Goal: Task Accomplishment & Management: Manage account settings

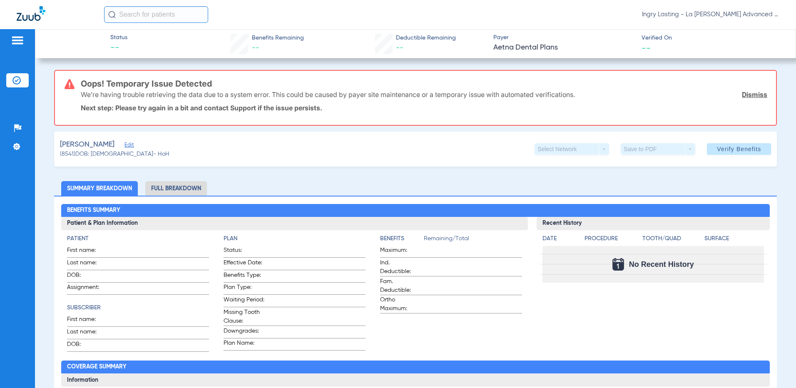
click at [21, 18] on img at bounding box center [31, 13] width 29 height 15
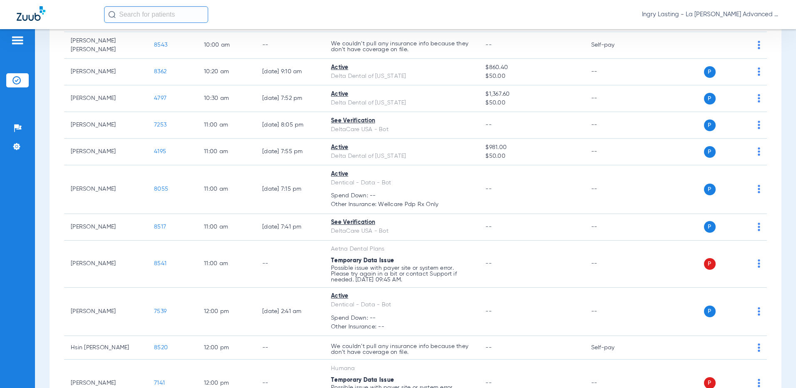
scroll to position [375, 0]
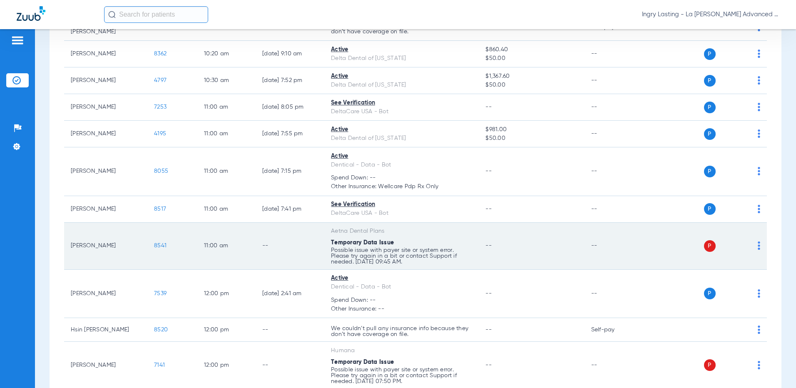
click at [157, 244] on span "8541" at bounding box center [160, 246] width 12 height 6
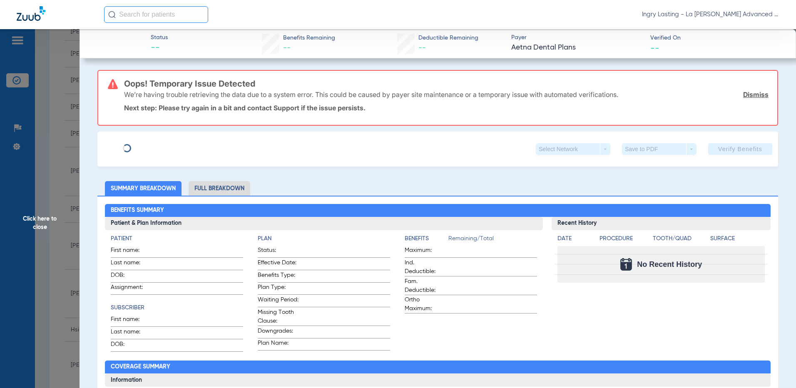
type input "Mark"
type input "[PERSON_NAME]"
type input "[DATE]"
type input "W290836850"
type input "017023801000004"
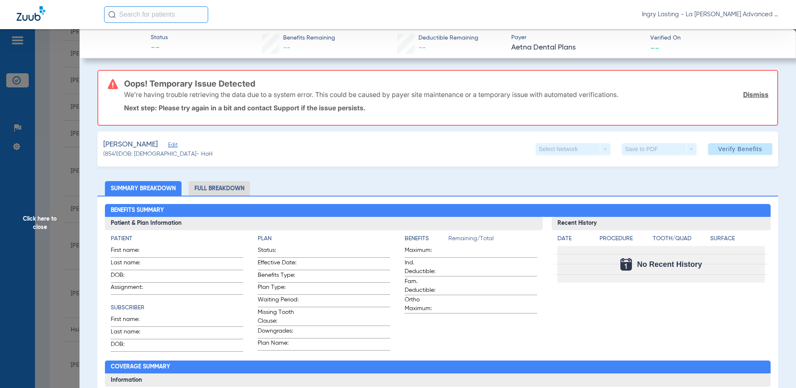
click at [168, 144] on span "Edit" at bounding box center [171, 146] width 7 height 8
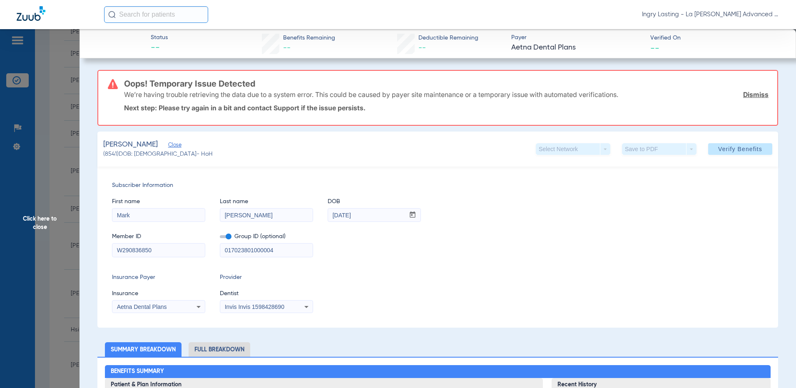
click at [10, 271] on span "Click here to close" at bounding box center [39, 223] width 79 height 388
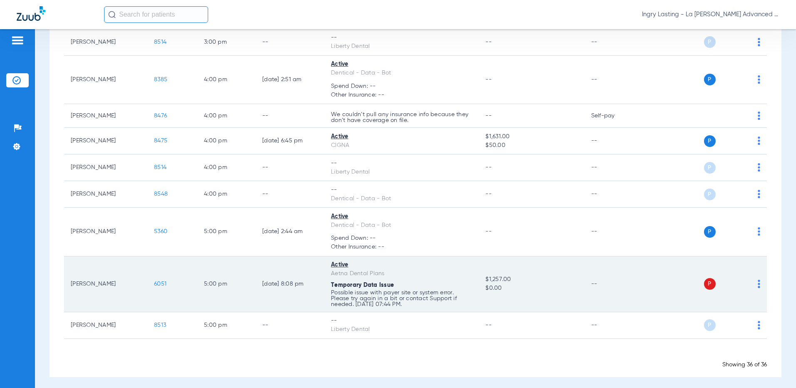
scroll to position [1055, 0]
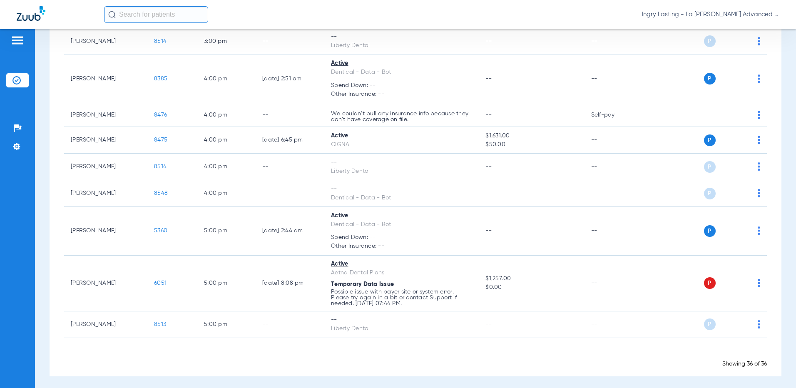
drag, startPoint x: 698, startPoint y: 20, endPoint x: 693, endPoint y: 17, distance: 5.6
click at [698, 20] on div "Ingry Lasting - La [PERSON_NAME] Advanced Dentistry" at bounding box center [441, 14] width 675 height 17
click at [693, 17] on span "Ingry Lasting - La [PERSON_NAME] Advanced Dentistry" at bounding box center [710, 14] width 137 height 8
click at [749, 30] on span "Account Selection" at bounding box center [748, 30] width 47 height 6
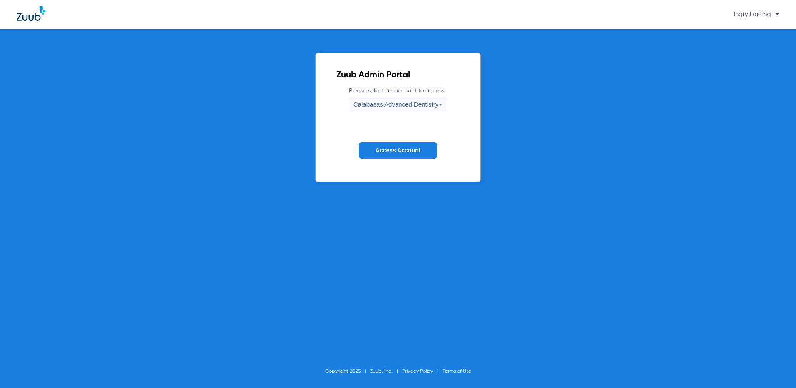
click at [371, 101] on span "Calabasas Advanced Dentistry" at bounding box center [395, 104] width 85 height 7
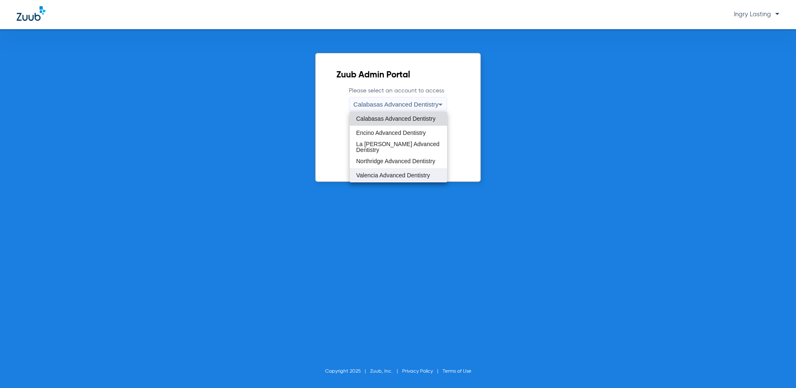
click at [365, 170] on mat-option "Valencia Advanced Dentistry" at bounding box center [399, 175] width 98 height 14
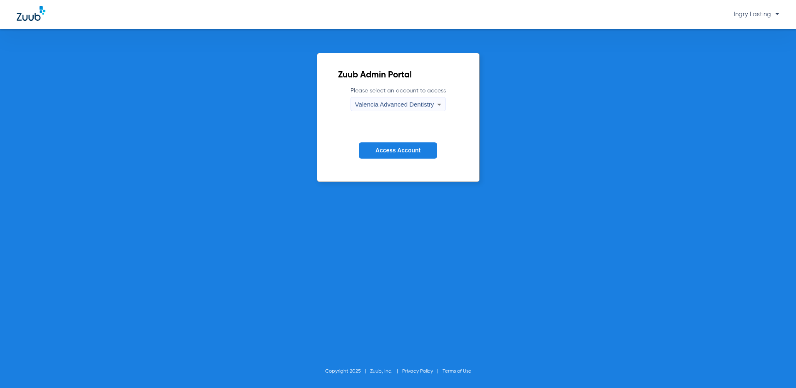
click at [377, 149] on span "Access Account" at bounding box center [397, 150] width 45 height 7
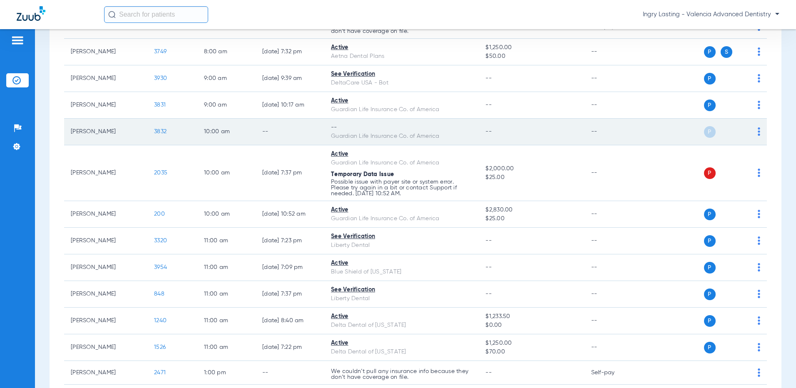
scroll to position [166, 0]
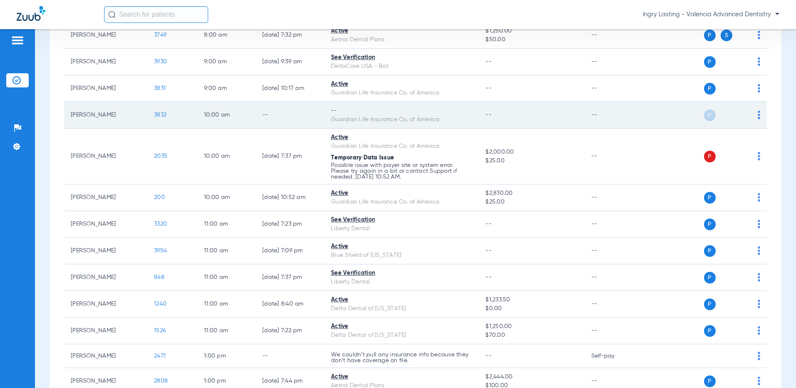
click at [160, 114] on span "3832" at bounding box center [160, 115] width 12 height 6
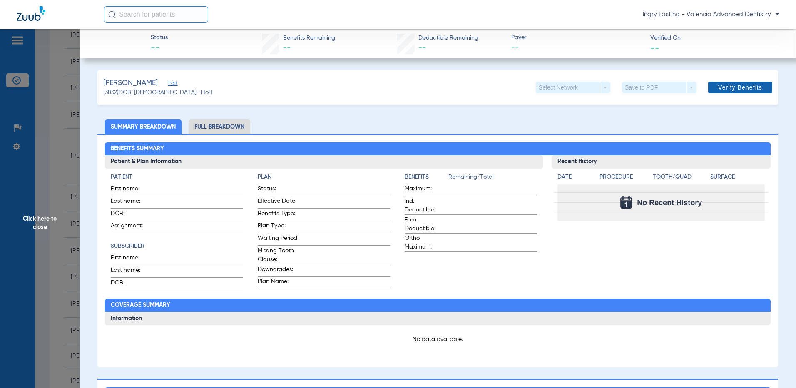
click at [733, 80] on span at bounding box center [740, 87] width 64 height 20
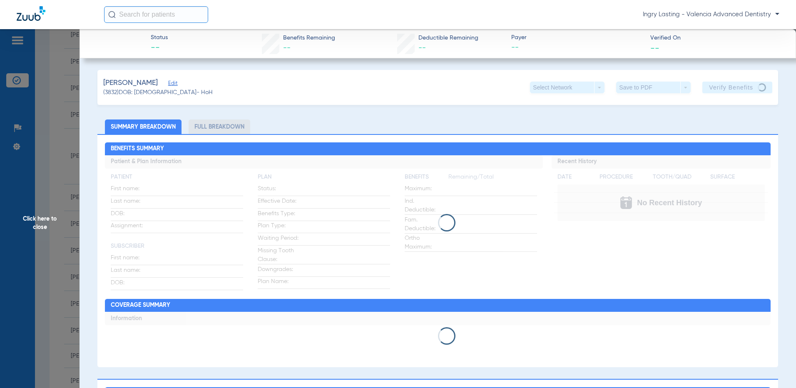
click at [168, 81] on span "Edit" at bounding box center [171, 84] width 7 height 8
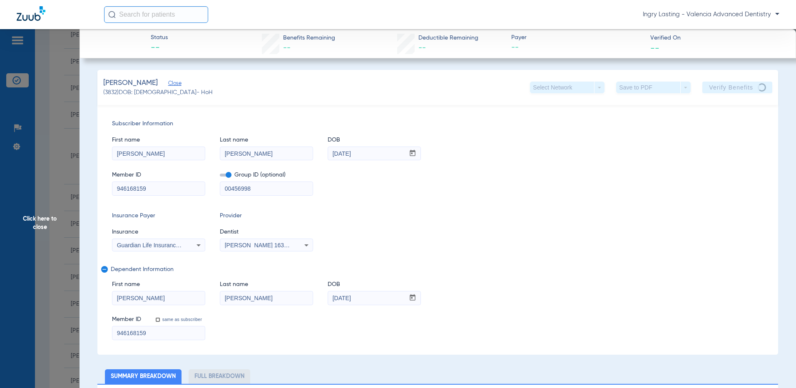
click at [231, 169] on div "Group ID (optional) 00456998" at bounding box center [266, 179] width 93 height 32
click at [231, 174] on span at bounding box center [226, 175] width 12 height 3
click at [220, 176] on input "checkbox" at bounding box center [220, 176] width 0 height 0
click at [65, 188] on span "Click here to close" at bounding box center [39, 223] width 79 height 388
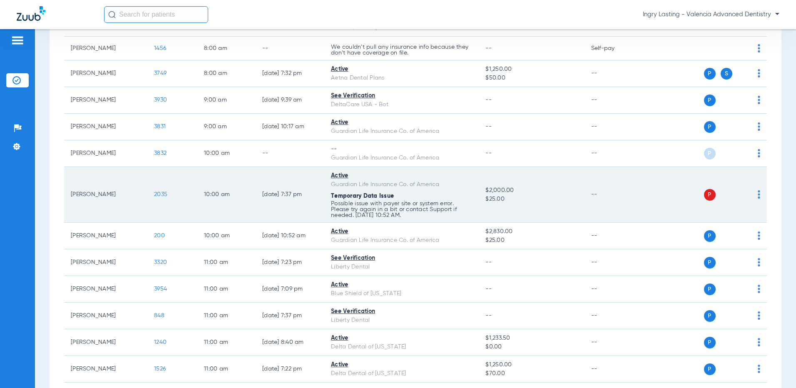
scroll to position [83, 0]
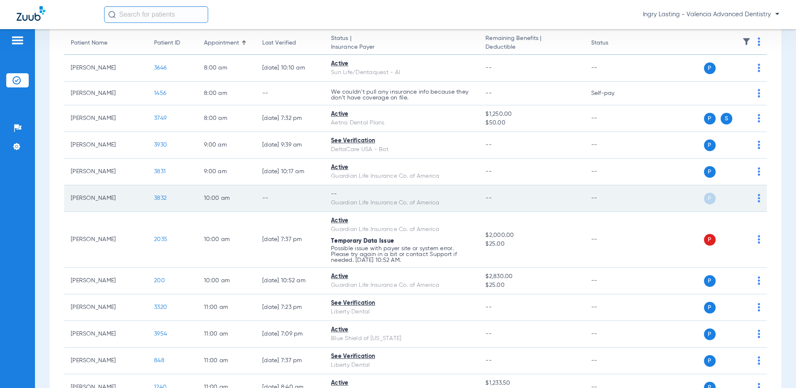
click at [165, 199] on span "3832" at bounding box center [160, 198] width 12 height 6
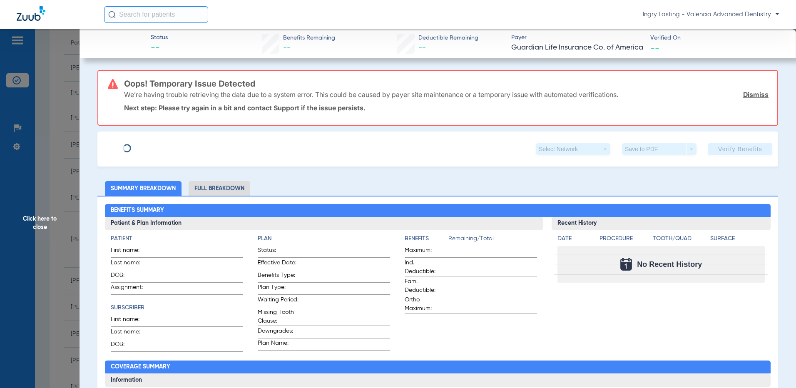
type input "[PERSON_NAME]"
type input "[DATE]"
type input "946168159"
type input "00456998"
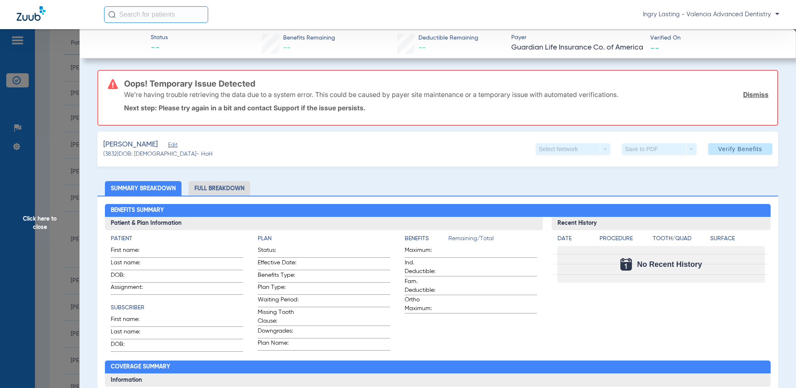
click at [168, 146] on span "Edit" at bounding box center [171, 146] width 7 height 8
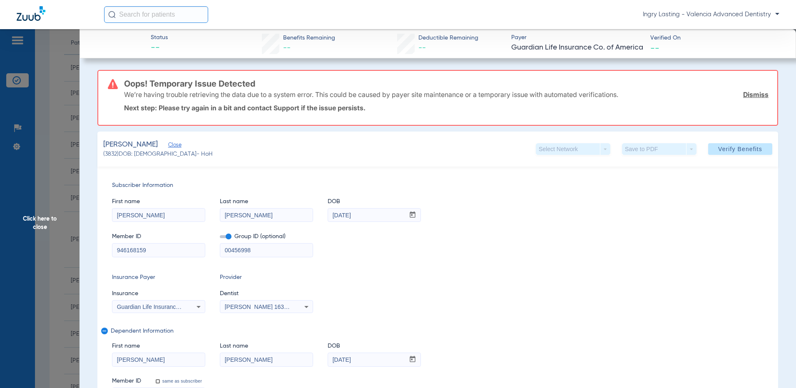
click at [225, 237] on span at bounding box center [226, 236] width 12 height 3
click at [220, 238] on input "checkbox" at bounding box center [220, 238] width 0 height 0
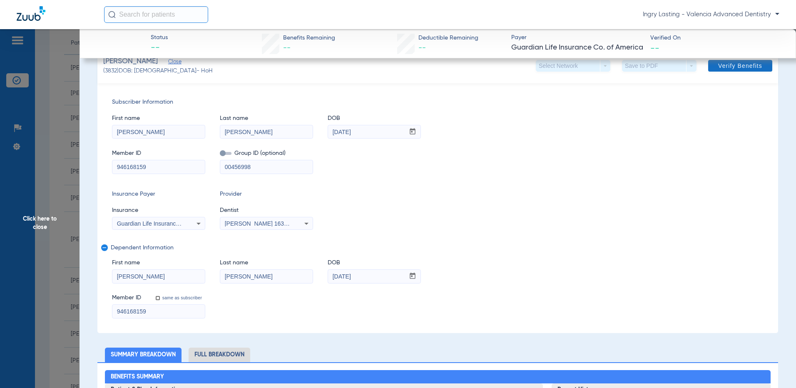
click at [721, 66] on span "Verify Benefits" at bounding box center [740, 65] width 44 height 7
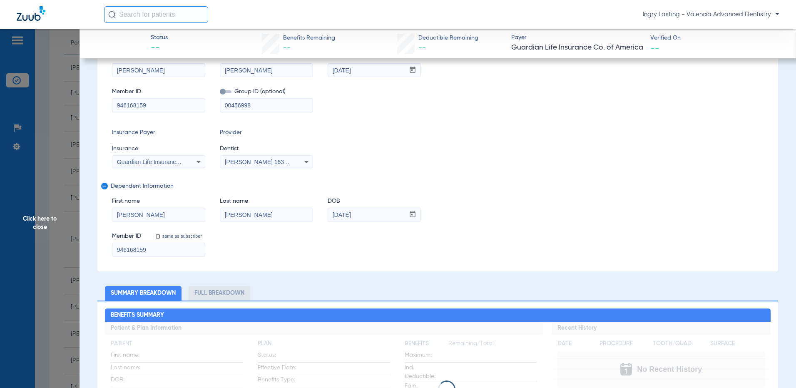
scroll to position [22, 0]
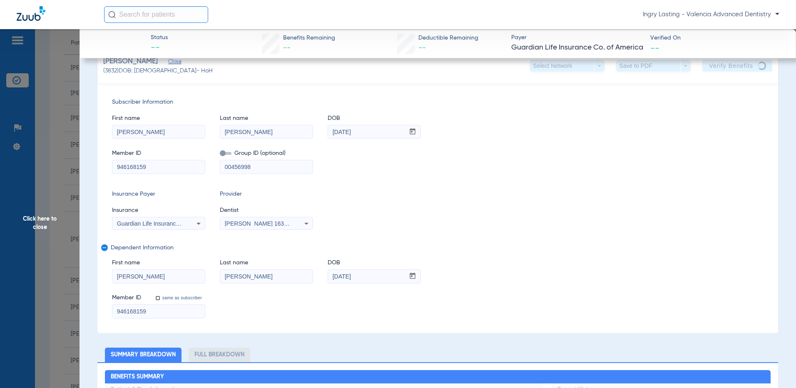
click at [720, 68] on app-verify-button "Verify Benefits" at bounding box center [737, 66] width 70 height 12
click at [720, 65] on app-verify-button "Verify Benefits" at bounding box center [737, 66] width 70 height 12
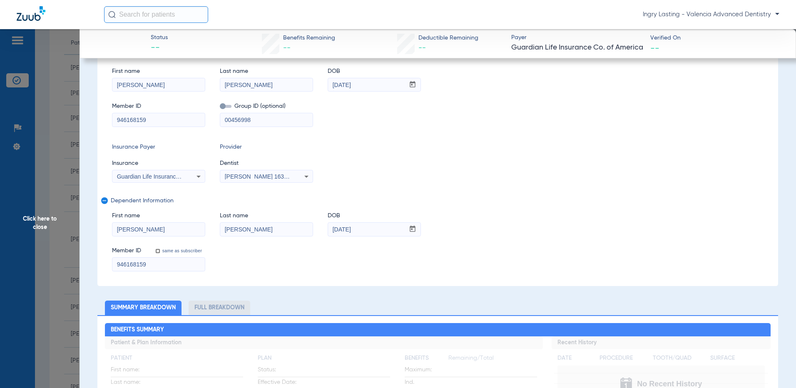
scroll to position [0, 0]
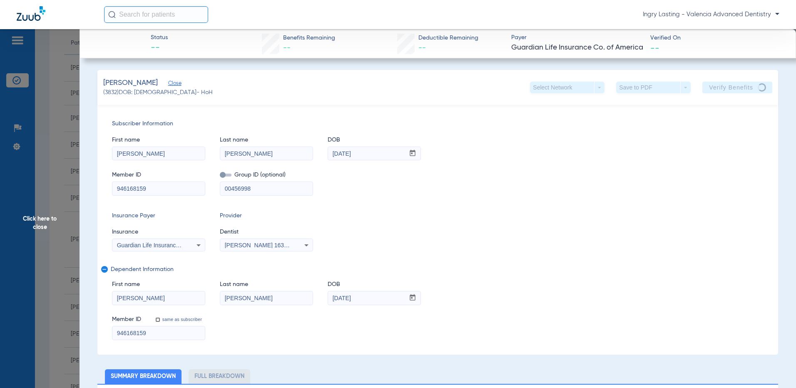
click at [706, 87] on app-verify-button "Verify Benefits" at bounding box center [737, 88] width 70 height 12
click at [705, 87] on app-verify-button "Verify Benefits" at bounding box center [737, 88] width 70 height 12
drag, startPoint x: 705, startPoint y: 87, endPoint x: 700, endPoint y: 94, distance: 9.2
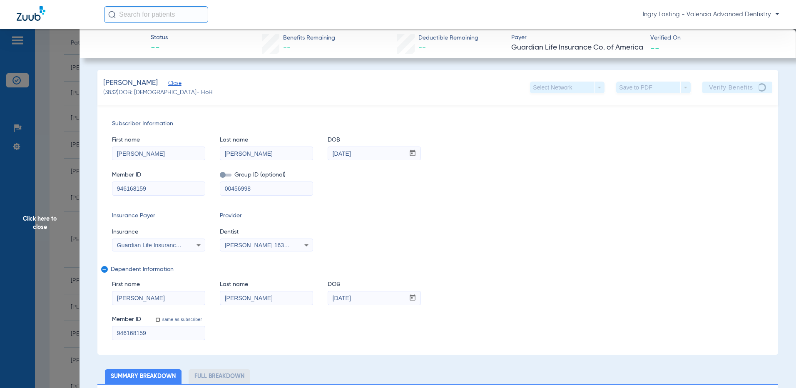
click at [702, 89] on app-verify-button "Verify Benefits" at bounding box center [737, 88] width 70 height 12
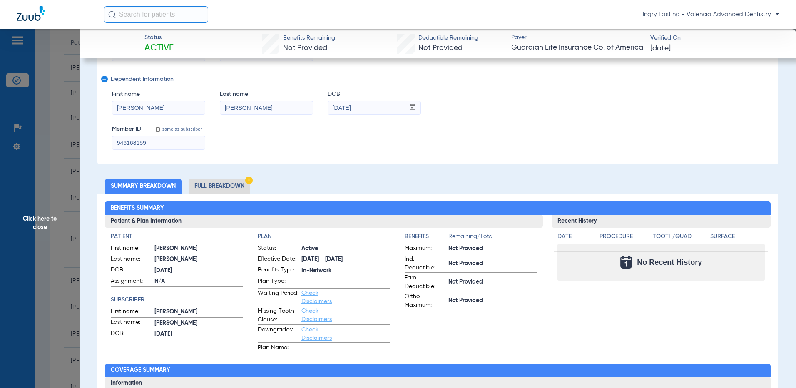
scroll to position [208, 0]
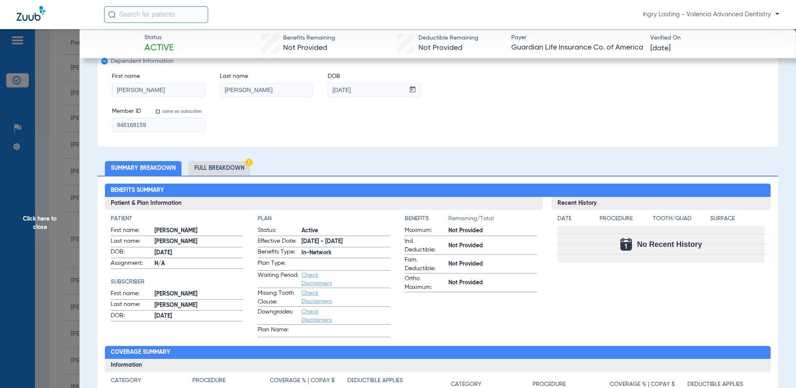
click at [54, 140] on span "Click here to close" at bounding box center [39, 223] width 79 height 388
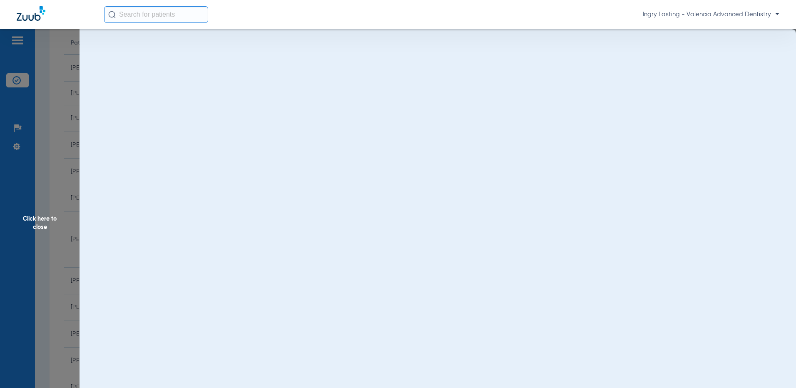
scroll to position [0, 0]
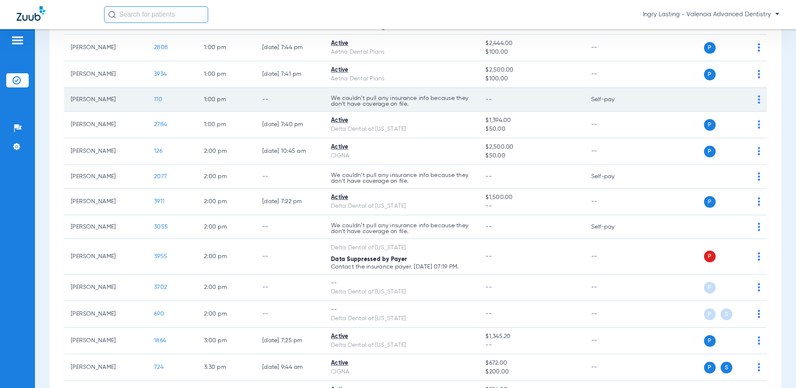
scroll to position [541, 0]
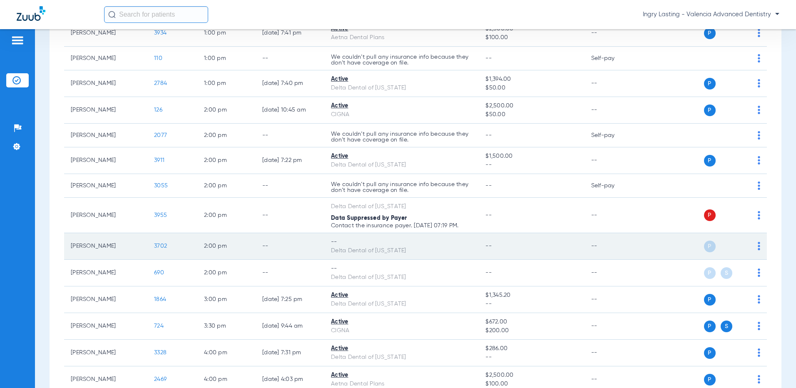
click at [157, 251] on td "3702" at bounding box center [172, 246] width 50 height 27
click at [161, 248] on span "3702" at bounding box center [160, 246] width 13 height 6
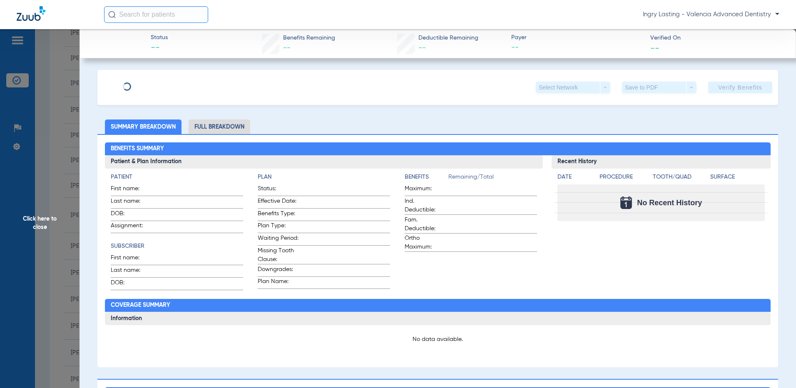
type input "Mohammed"
type input "Sabbah"
type input "08/27/1977"
type input "911694957"
type input "0006202040"
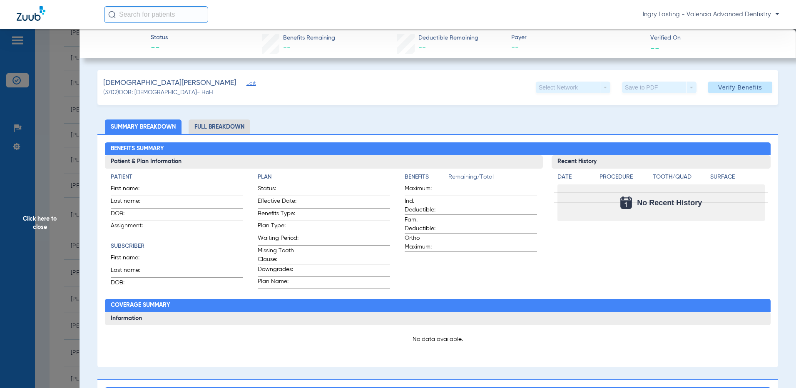
click at [246, 83] on span "Edit" at bounding box center [249, 84] width 7 height 8
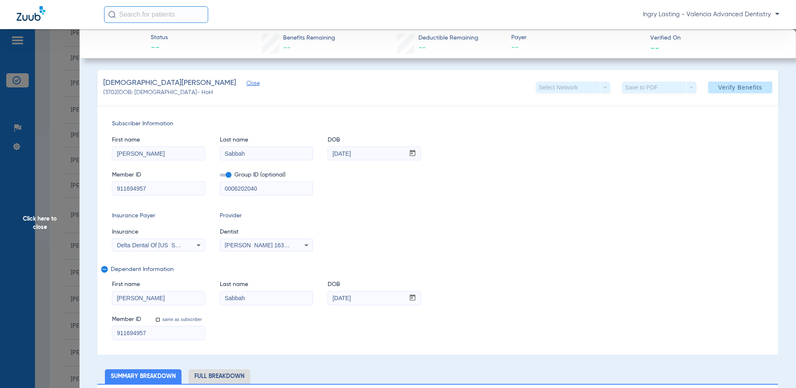
click at [226, 176] on span at bounding box center [226, 175] width 12 height 3
click at [220, 176] on input "checkbox" at bounding box center [220, 176] width 0 height 0
click at [718, 87] on span "Verify Benefits" at bounding box center [740, 87] width 44 height 7
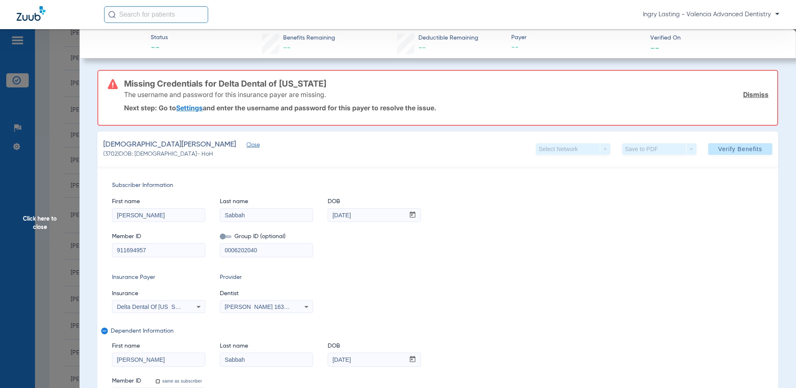
click at [23, 171] on span "Click here to close" at bounding box center [39, 223] width 79 height 388
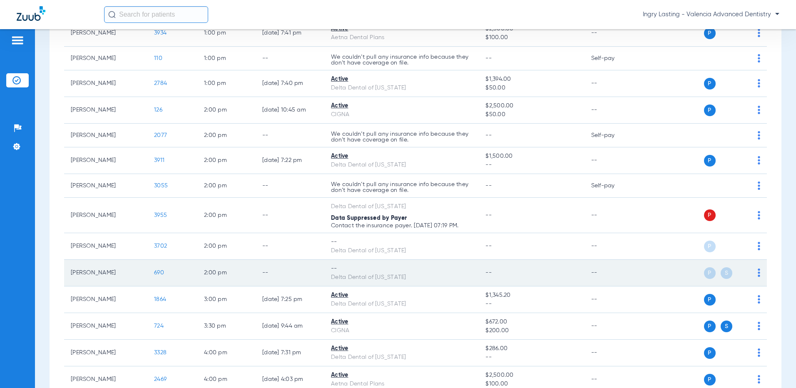
click at [157, 273] on span "690" at bounding box center [159, 273] width 10 height 6
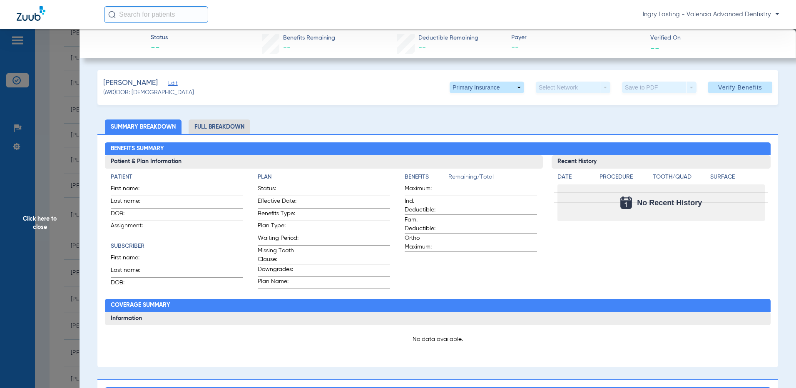
click at [168, 86] on span "Edit" at bounding box center [171, 84] width 7 height 8
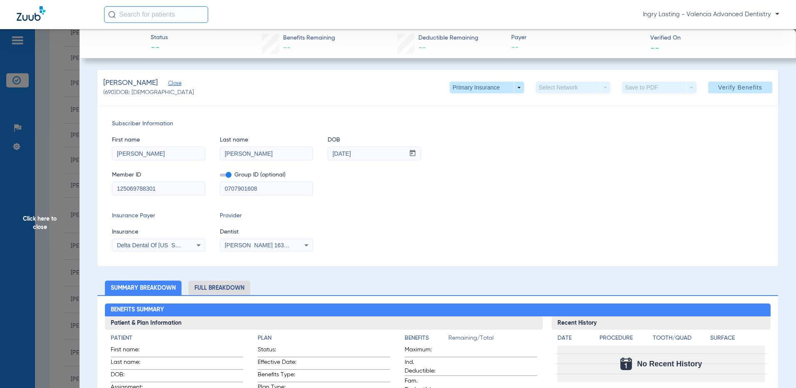
click at [228, 176] on span at bounding box center [226, 175] width 12 height 3
click at [220, 176] on input "checkbox" at bounding box center [220, 176] width 0 height 0
click at [197, 186] on input "125069788301" at bounding box center [158, 188] width 92 height 13
type input "1250697883"
click at [274, 246] on span "[PERSON_NAME] 1639402225" at bounding box center [266, 245] width 82 height 7
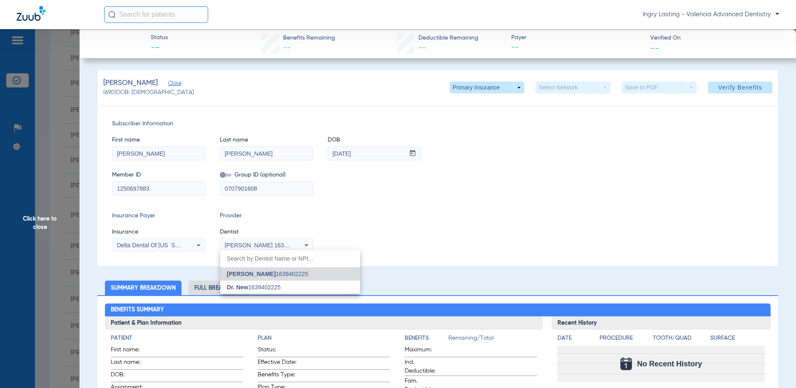
click at [274, 246] on div at bounding box center [398, 194] width 796 height 388
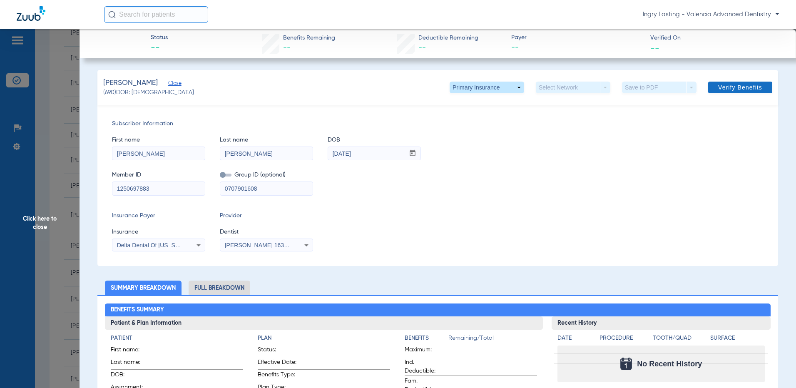
click at [731, 89] on span "Verify Benefits" at bounding box center [740, 87] width 44 height 7
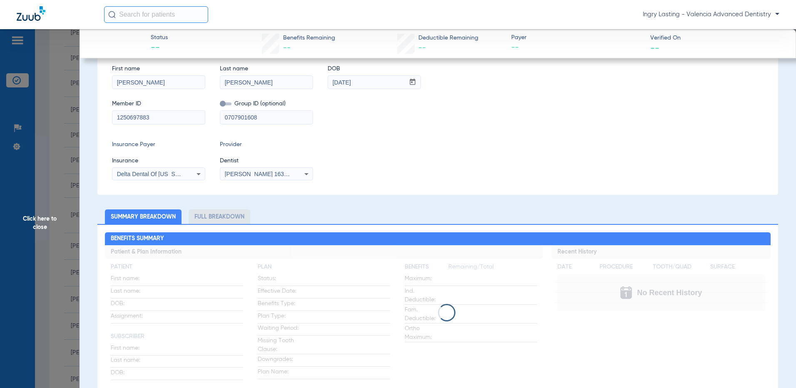
scroll to position [0, 0]
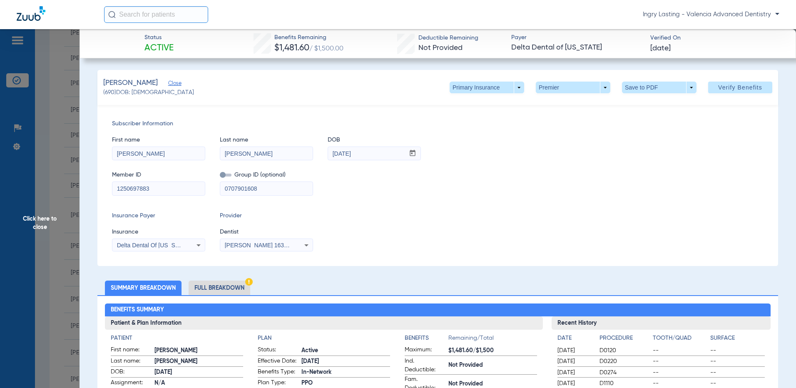
click at [56, 124] on span "Click here to close" at bounding box center [39, 223] width 79 height 388
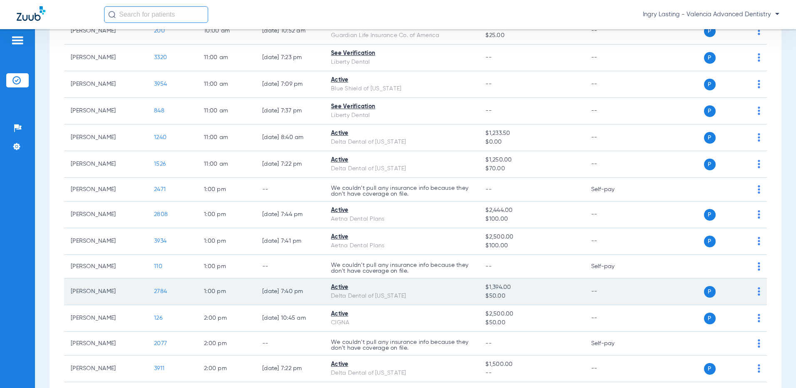
scroll to position [624, 0]
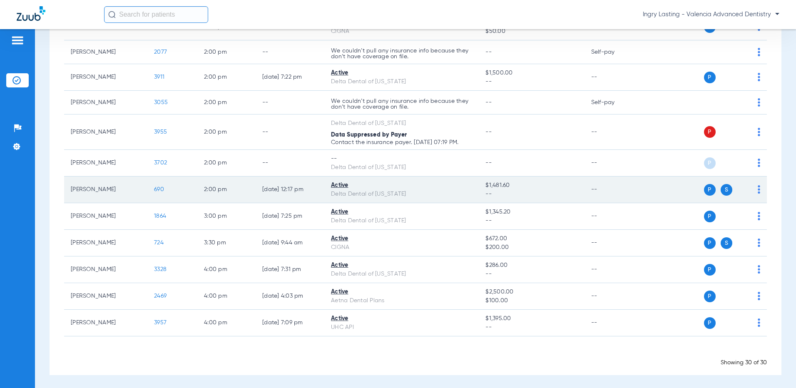
click at [161, 191] on span "690" at bounding box center [159, 189] width 10 height 6
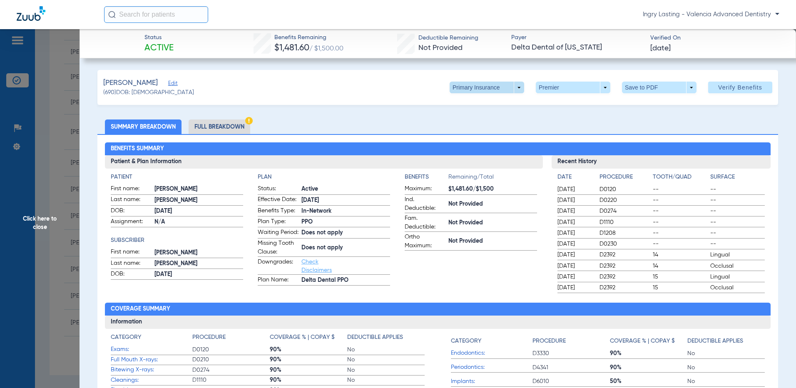
click at [499, 83] on span at bounding box center [487, 88] width 75 height 12
click at [487, 124] on button "Secondary Insurance" at bounding box center [478, 120] width 68 height 17
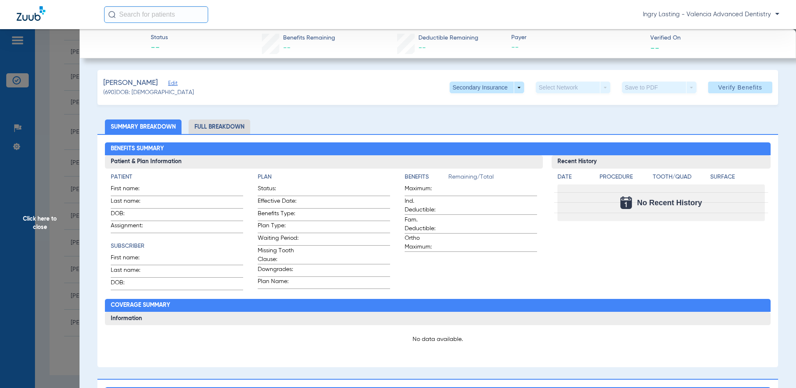
click at [168, 87] on span "Edit" at bounding box center [171, 84] width 7 height 8
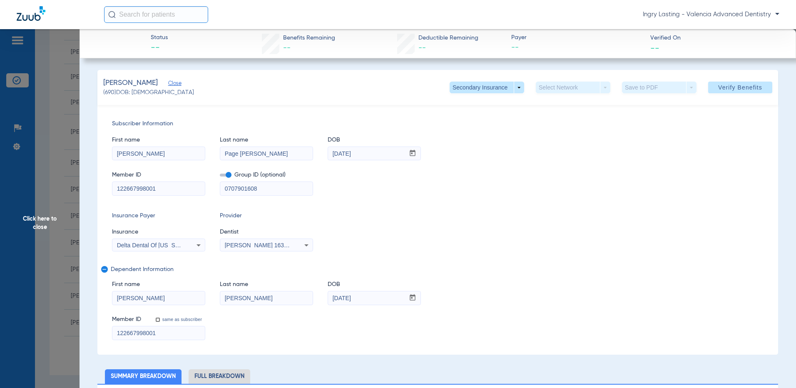
click at [164, 188] on input "122667998001" at bounding box center [158, 188] width 92 height 13
type input "1226679980"
click at [157, 337] on input "122667998001" at bounding box center [158, 332] width 92 height 13
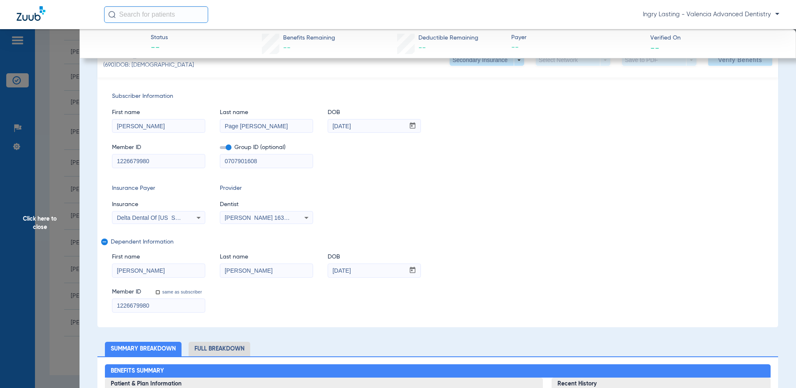
scroll to position [0, 0]
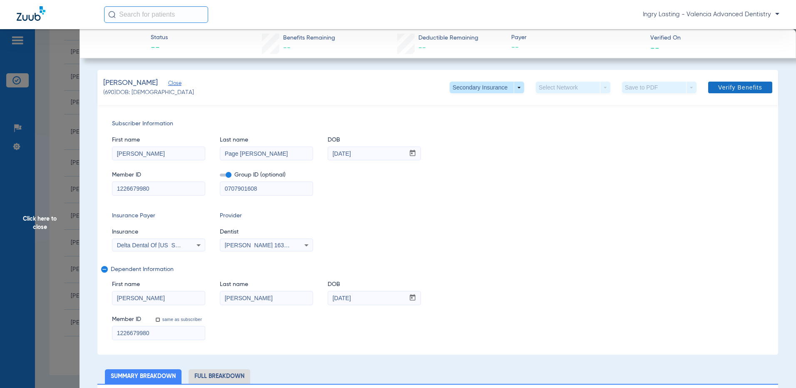
type input "1226679980"
click at [753, 93] on span at bounding box center [740, 87] width 64 height 20
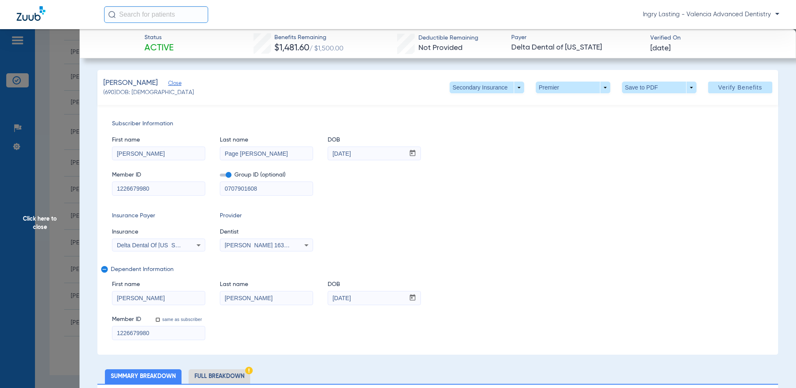
click at [63, 67] on span "Click here to close" at bounding box center [39, 223] width 79 height 388
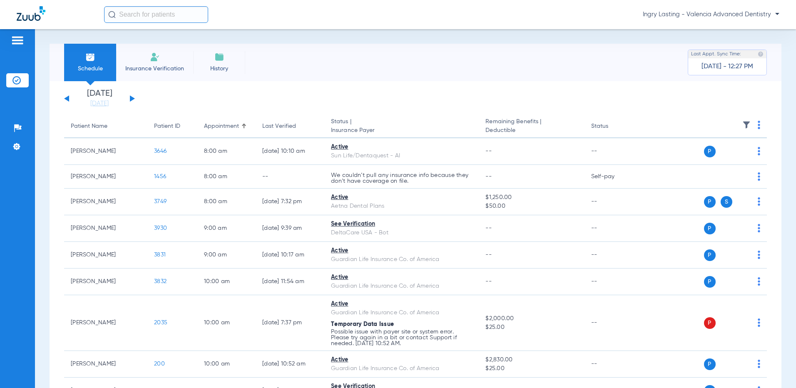
click at [727, 18] on span "Ingry Lasting - Valencia Advanced Dentistry" at bounding box center [711, 14] width 137 height 8
click at [735, 34] on button "Account Selection" at bounding box center [748, 29] width 60 height 17
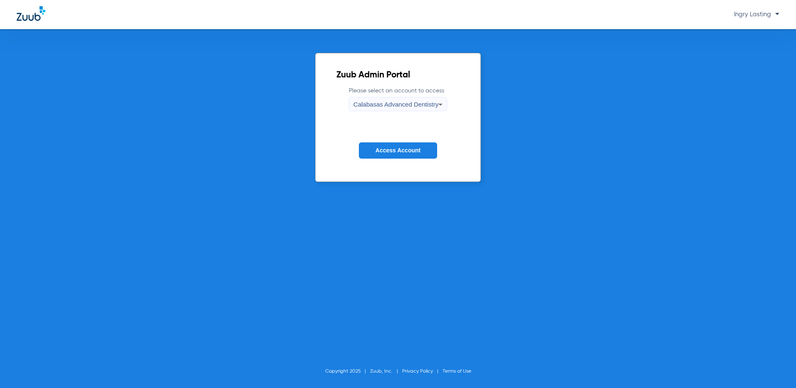
click at [398, 110] on div "Calabasas Advanced Dentistry" at bounding box center [395, 104] width 85 height 14
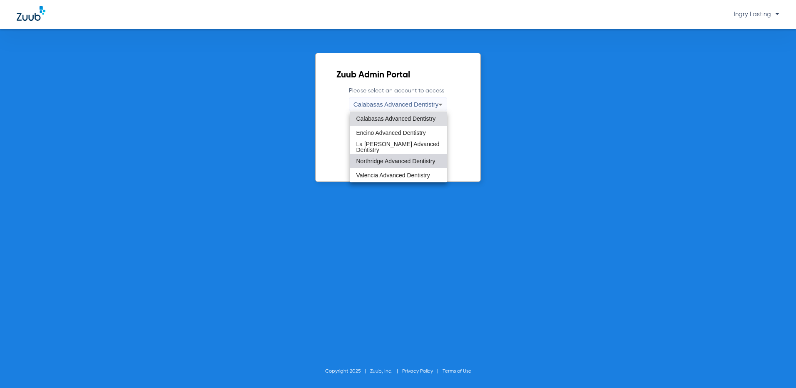
click at [387, 166] on mat-option "Northridge Advanced Dentistry" at bounding box center [399, 161] width 98 height 14
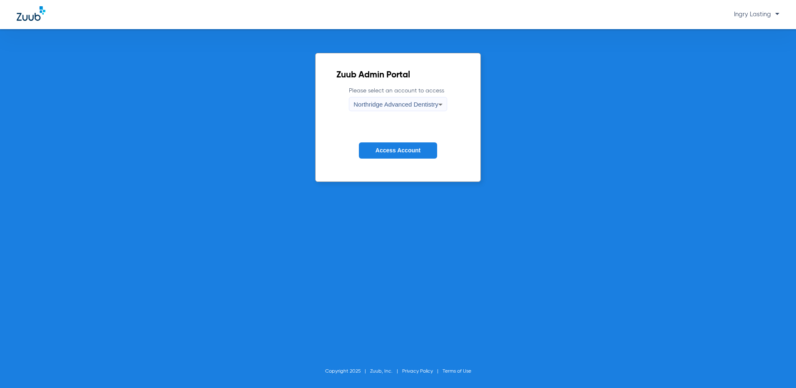
click at [387, 157] on button "Access Account" at bounding box center [398, 150] width 78 height 16
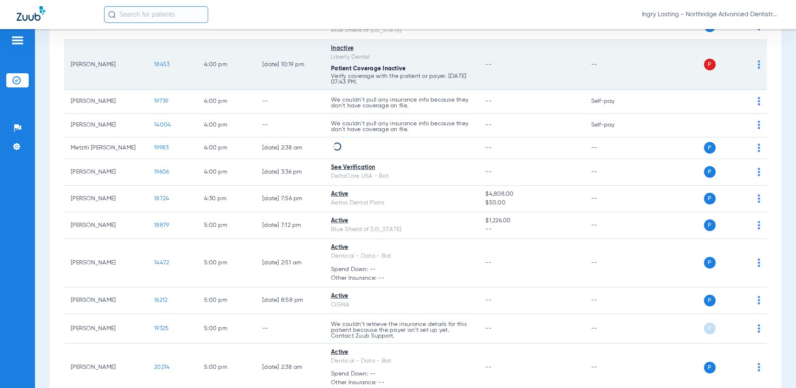
scroll to position [1060, 0]
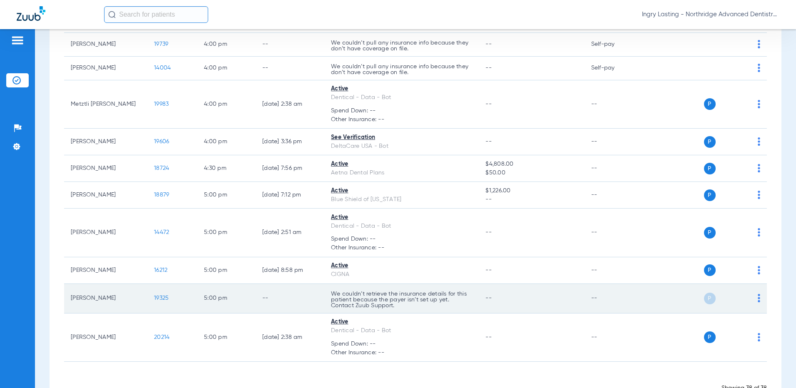
click at [163, 297] on span "19325" at bounding box center [161, 298] width 15 height 6
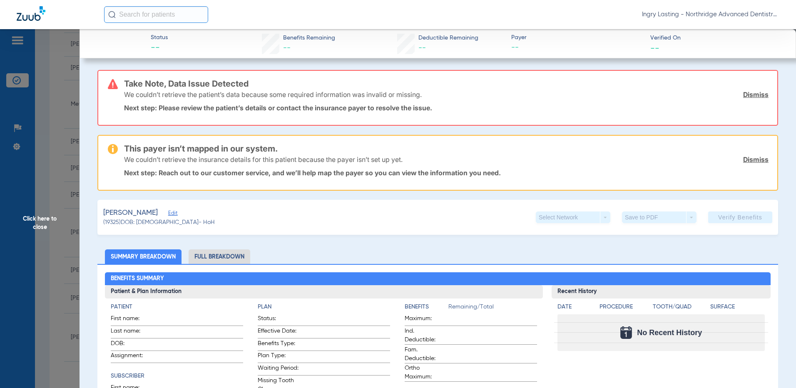
click at [157, 218] on app-member-summary "Colin, Dalia Edit (19325) DOB: 01/02/1998 - HoH" at bounding box center [159, 217] width 112 height 19
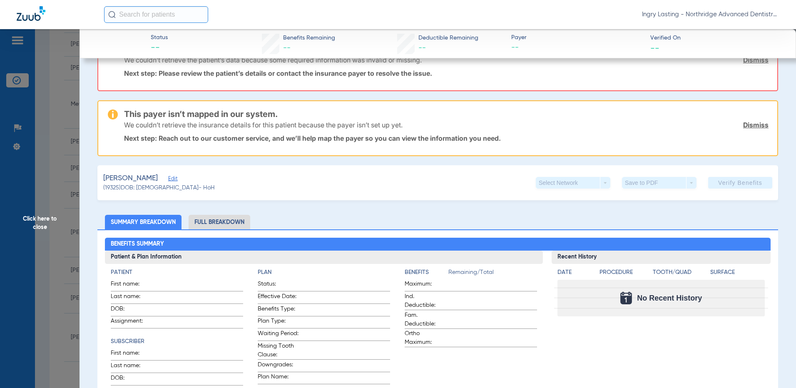
scroll to position [0, 0]
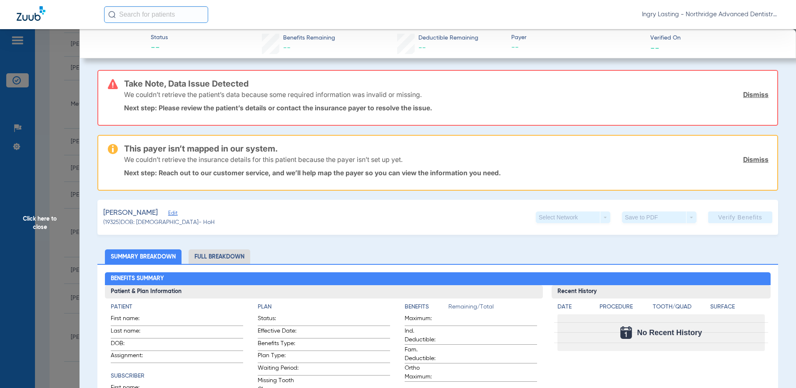
click at [74, 241] on span "Click here to close" at bounding box center [39, 223] width 79 height 388
